Goal: Task Accomplishment & Management: Use online tool/utility

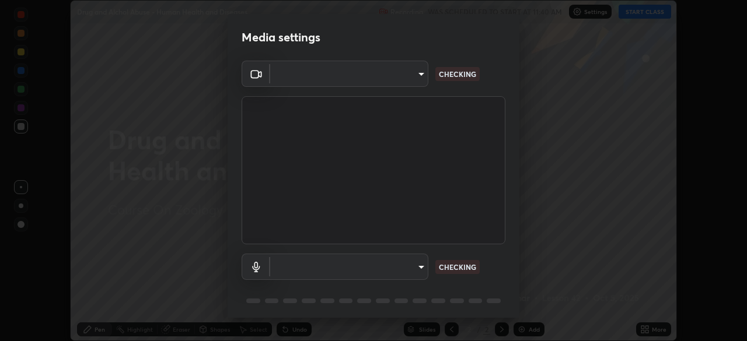
scroll to position [341, 747]
type input "a4e4d34a81fa093629e82a09c8f5b6e600f696cc3d223142969851568b1512d5"
click at [413, 269] on body "Erase all Drug and Alchol Abuse - Human Health and Diseases Recording WAS SCHED…" at bounding box center [373, 170] width 747 height 341
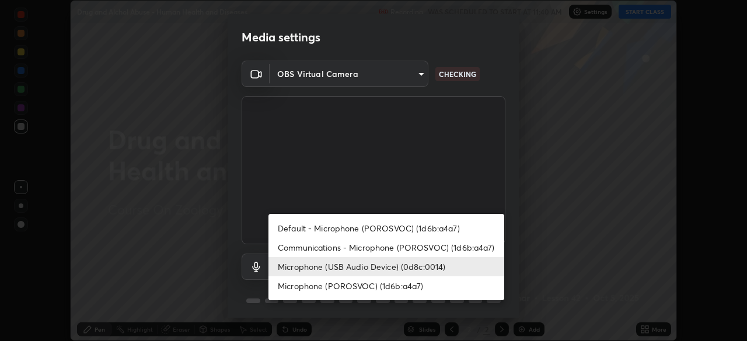
click at [383, 246] on li "Communications - Microphone (POROSVOC) (1d6b:a4a7)" at bounding box center [386, 247] width 236 height 19
type input "communications"
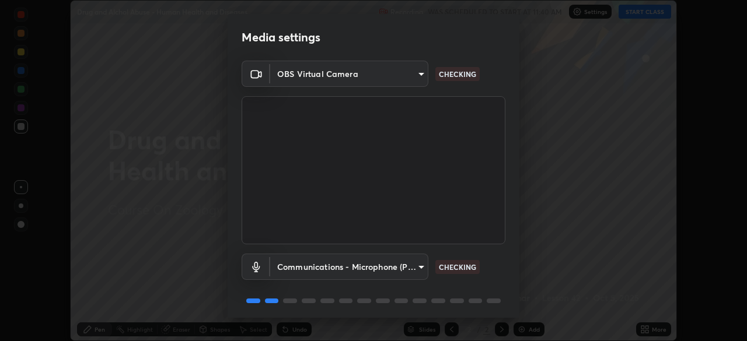
scroll to position [41, 0]
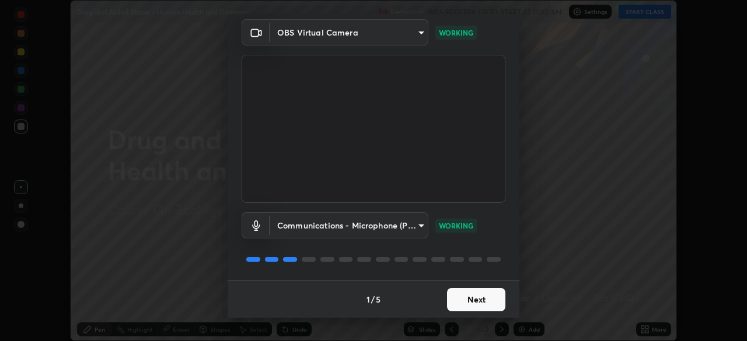
click at [469, 303] on button "Next" at bounding box center [476, 299] width 58 height 23
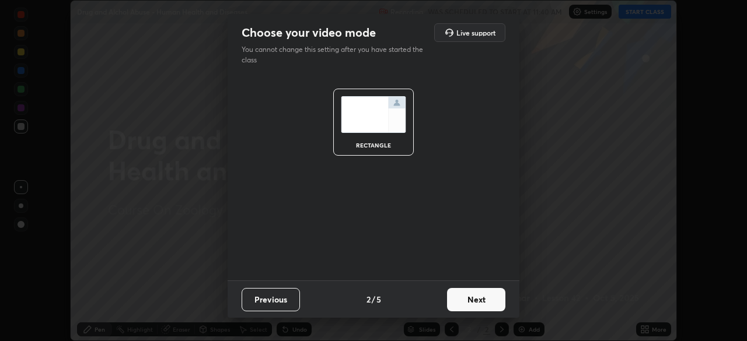
scroll to position [0, 0]
click at [473, 295] on button "Next" at bounding box center [476, 299] width 58 height 23
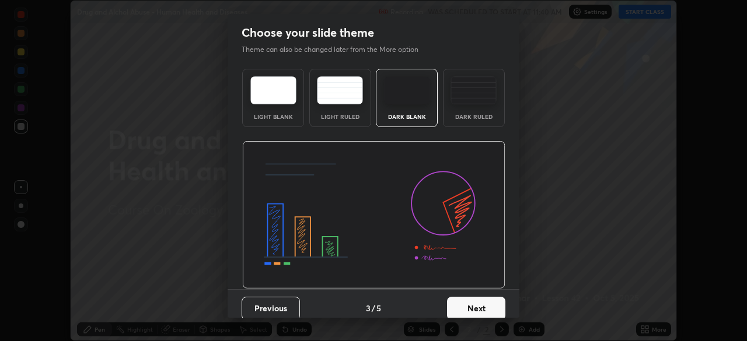
click at [476, 307] on button "Next" at bounding box center [476, 308] width 58 height 23
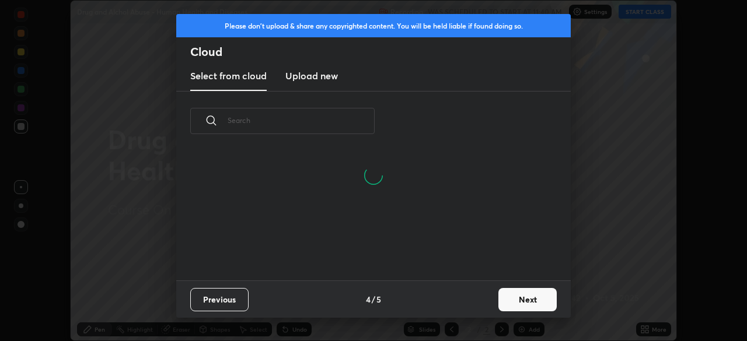
click at [514, 299] on button "Next" at bounding box center [527, 299] width 58 height 23
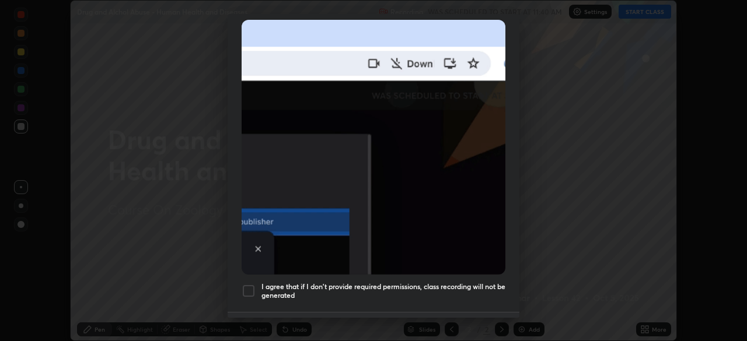
scroll to position [280, 0]
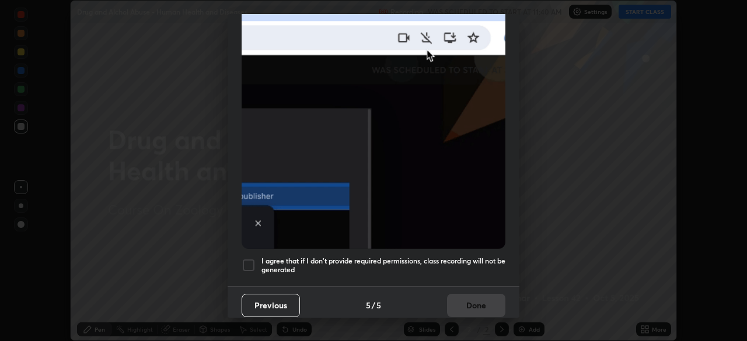
click at [448, 258] on h5 "I agree that if I don't provide required permissions, class recording will not …" at bounding box center [383, 266] width 244 height 18
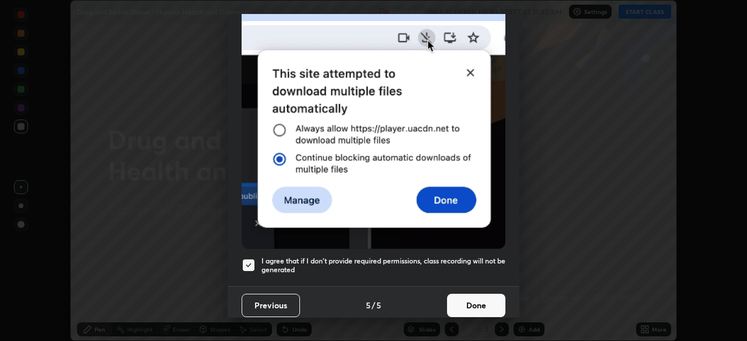
click at [465, 294] on button "Done" at bounding box center [476, 305] width 58 height 23
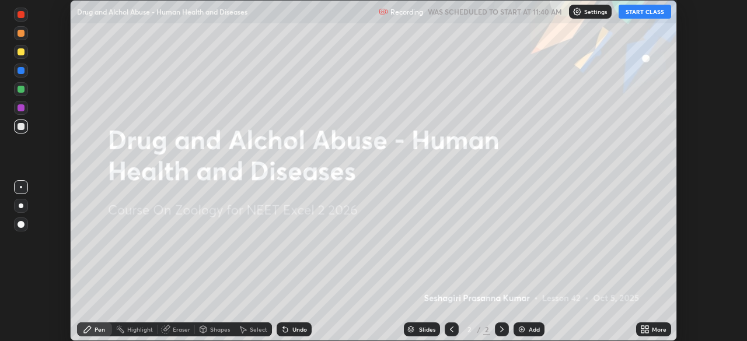
click at [644, 15] on button "START CLASS" at bounding box center [645, 12] width 53 height 14
click at [660, 332] on div "More" at bounding box center [659, 330] width 15 height 6
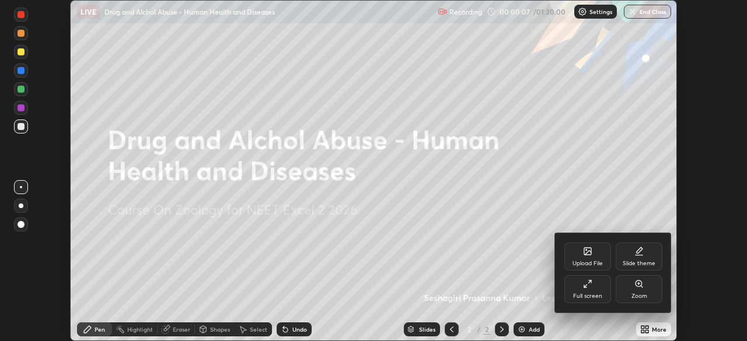
click at [584, 261] on div "Upload File" at bounding box center [587, 264] width 30 height 6
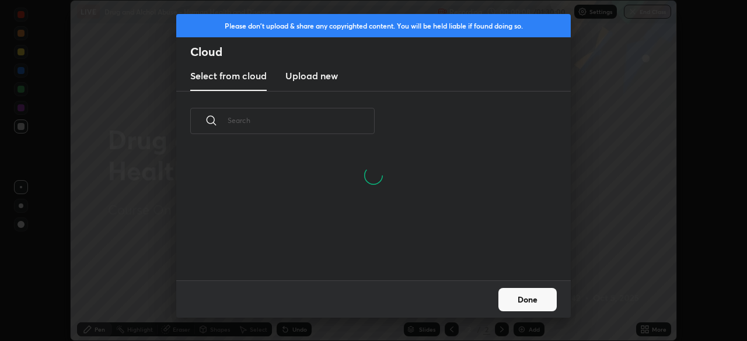
scroll to position [130, 375]
click at [316, 76] on h3 "Upload new" at bounding box center [311, 76] width 53 height 14
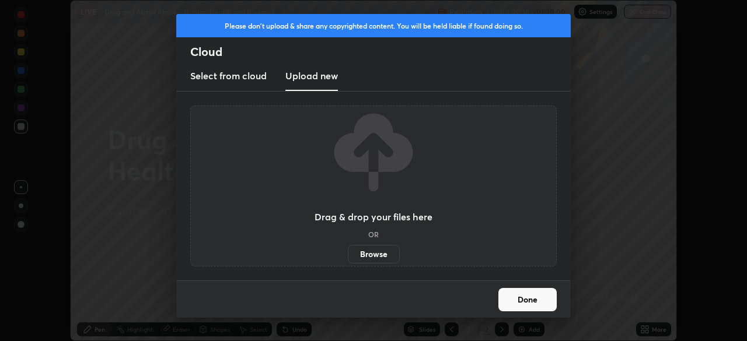
click at [377, 250] on label "Browse" at bounding box center [374, 254] width 52 height 19
click at [348, 250] on input "Browse" at bounding box center [348, 254] width 0 height 19
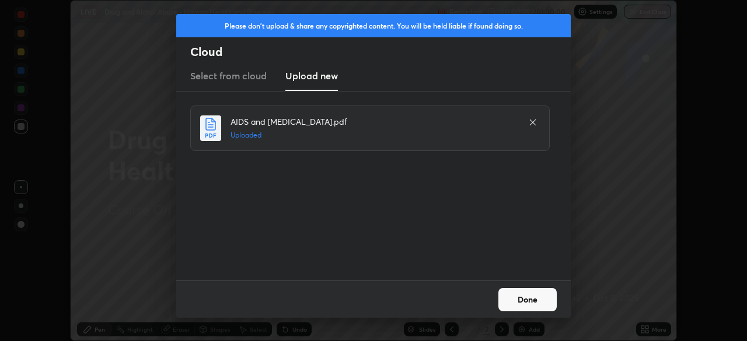
click at [526, 301] on button "Done" at bounding box center [527, 299] width 58 height 23
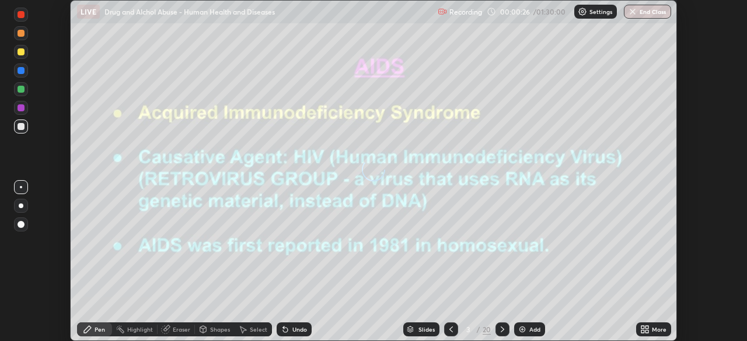
click at [426, 328] on div "Slides" at bounding box center [426, 330] width 16 height 6
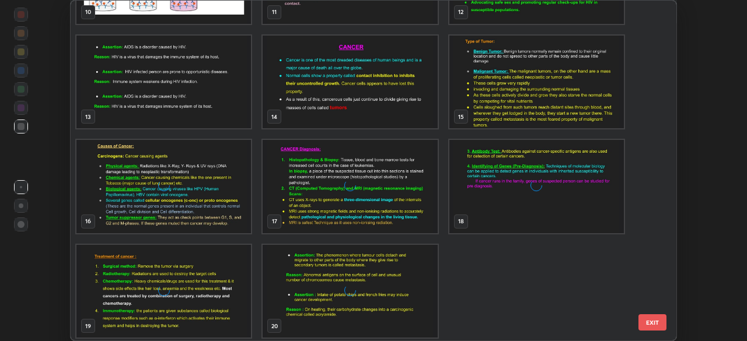
scroll to position [393, 0]
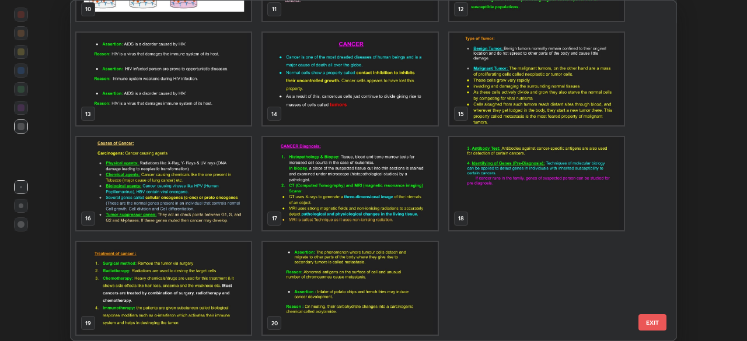
click at [413, 296] on img "grid" at bounding box center [350, 288] width 174 height 93
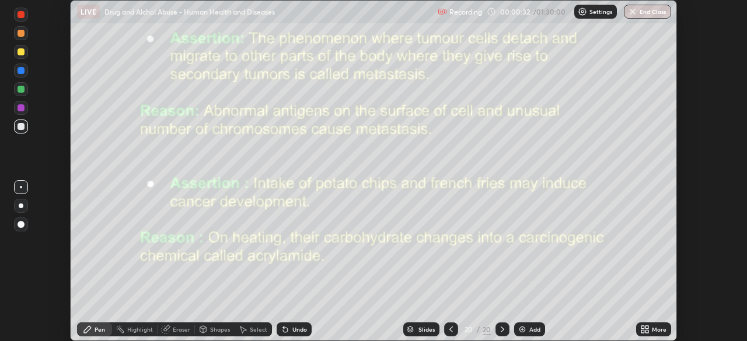
click at [647, 331] on icon at bounding box center [646, 331] width 3 height 3
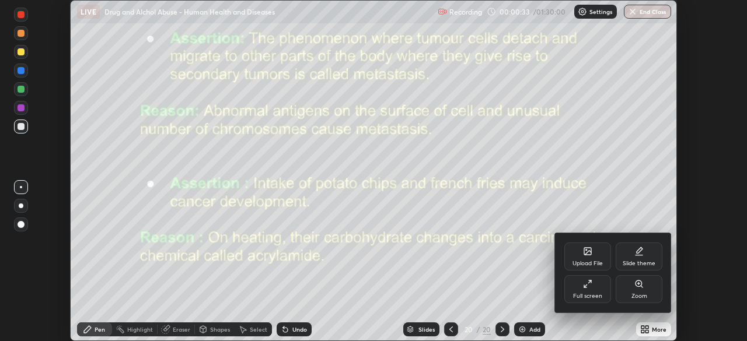
click at [591, 259] on div "Upload File" at bounding box center [587, 257] width 47 height 28
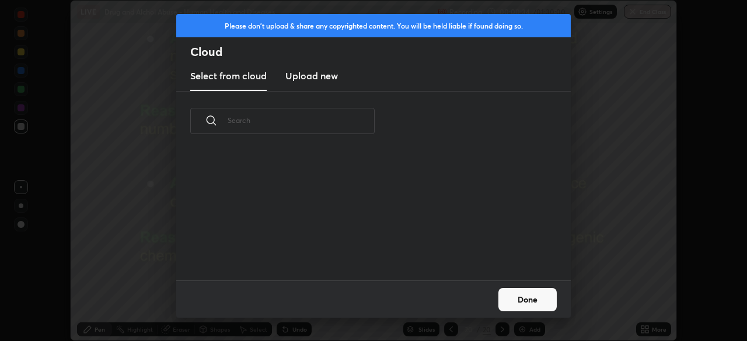
click at [309, 78] on h3 "Upload new" at bounding box center [311, 76] width 53 height 14
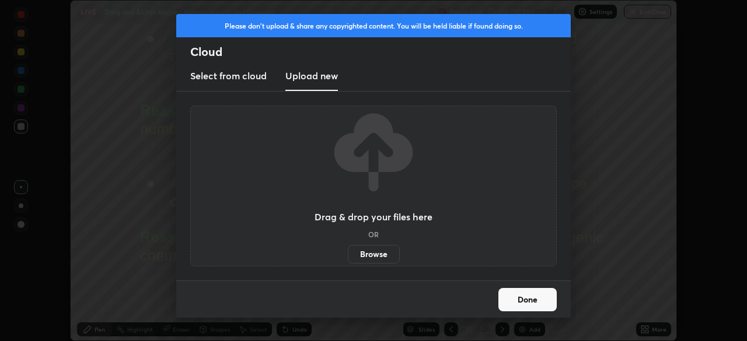
click at [375, 252] on label "Browse" at bounding box center [374, 254] width 52 height 19
click at [348, 252] on input "Browse" at bounding box center [348, 254] width 0 height 19
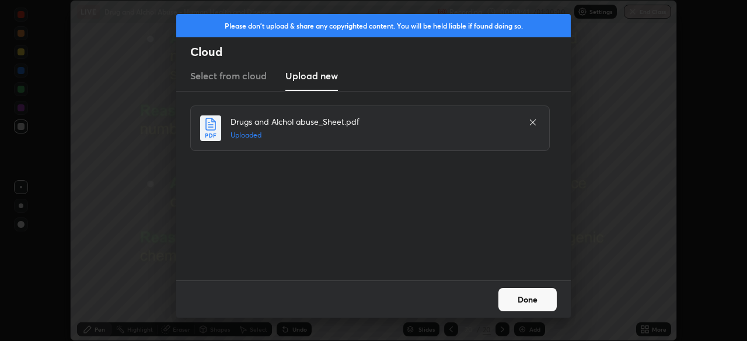
click at [526, 299] on button "Done" at bounding box center [527, 299] width 58 height 23
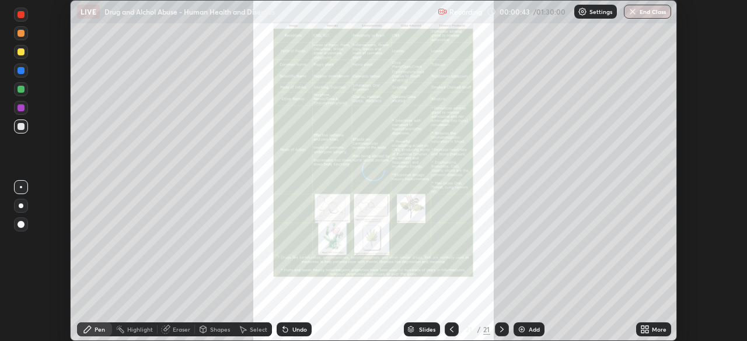
click at [421, 331] on div "Slides" at bounding box center [427, 330] width 16 height 6
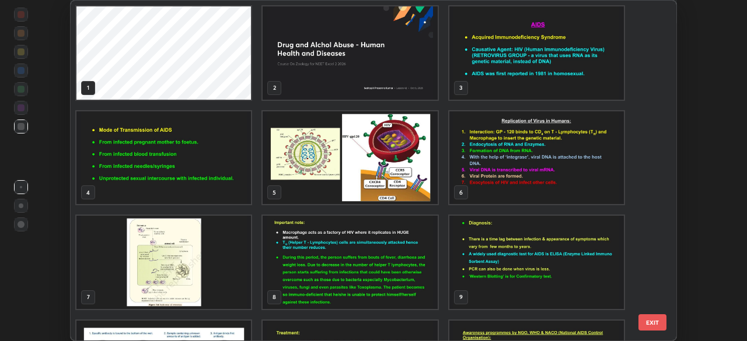
click at [406, 84] on img "grid" at bounding box center [350, 52] width 174 height 93
click at [405, 82] on img "grid" at bounding box center [350, 52] width 174 height 93
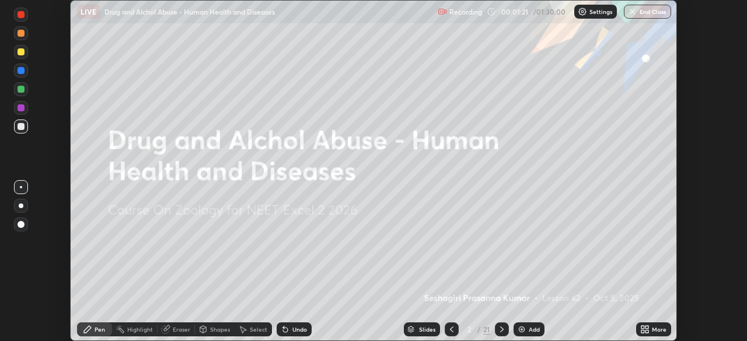
click at [655, 324] on div "More" at bounding box center [653, 330] width 35 height 14
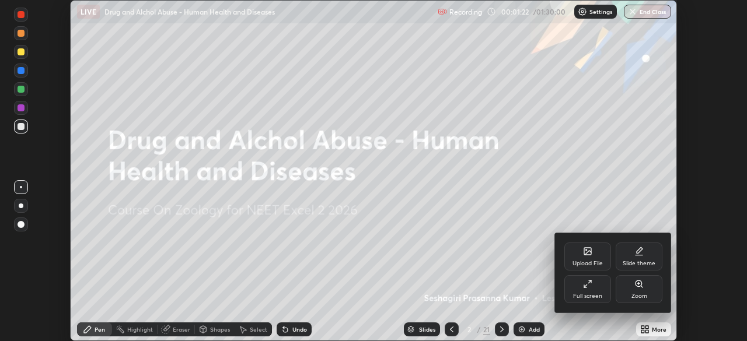
click at [586, 291] on div "Full screen" at bounding box center [587, 289] width 47 height 28
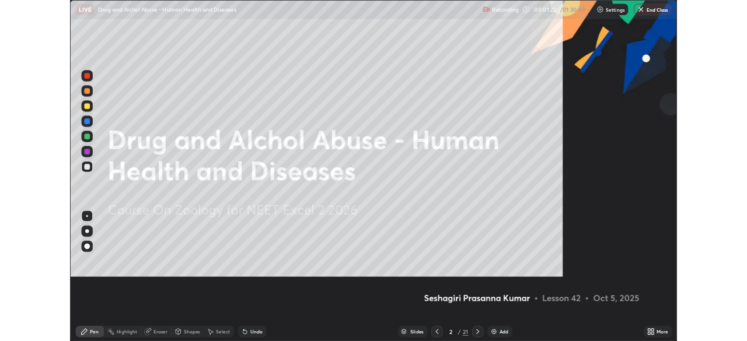
scroll to position [420, 747]
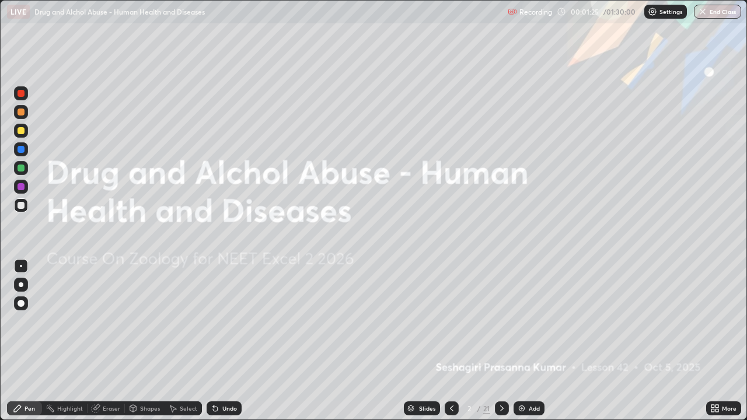
click at [718, 341] on icon at bounding box center [716, 410] width 3 height 3
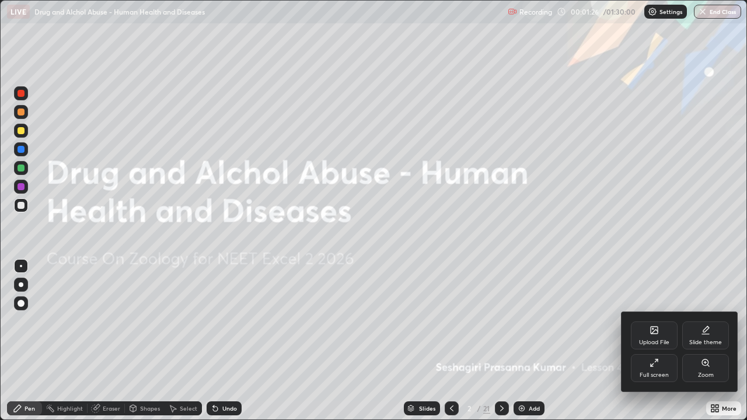
click at [652, 341] on div "Full screen" at bounding box center [654, 368] width 47 height 28
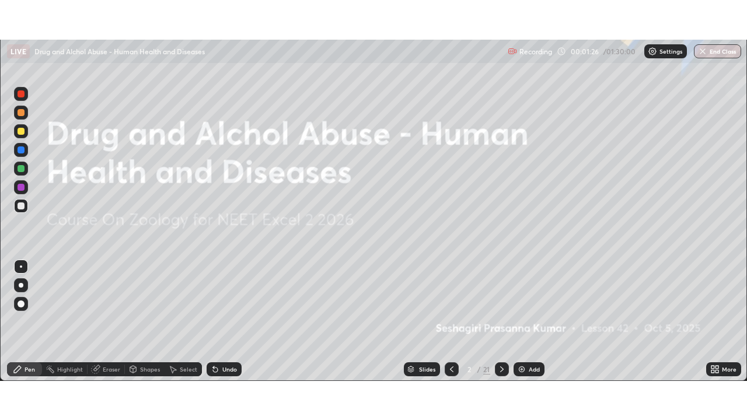
scroll to position [58013, 57608]
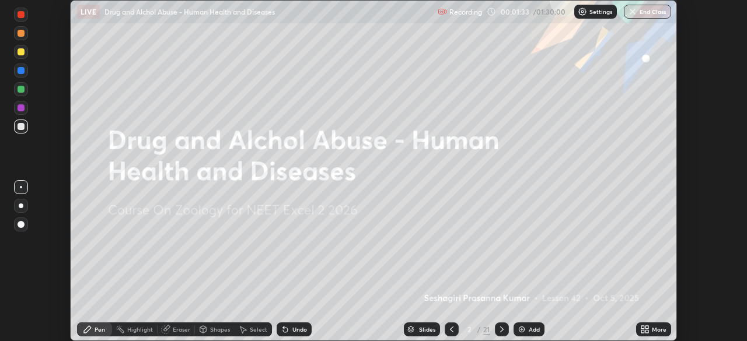
click at [655, 329] on div "More" at bounding box center [659, 330] width 15 height 6
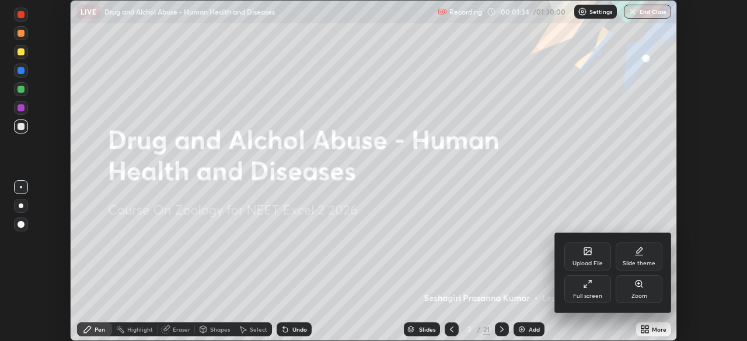
click at [583, 291] on div "Full screen" at bounding box center [587, 289] width 47 height 28
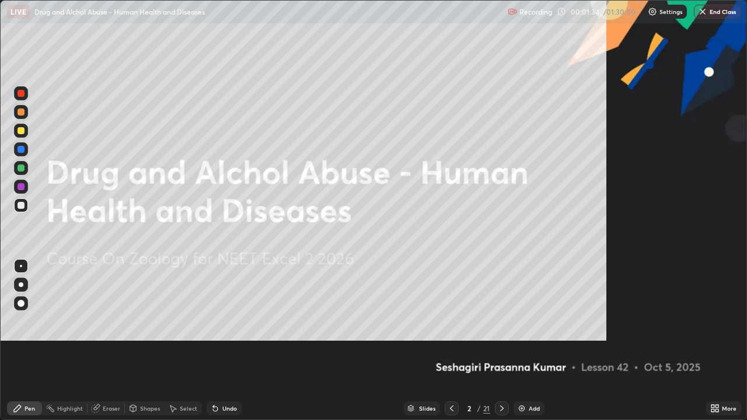
scroll to position [420, 747]
